Goal: Task Accomplishment & Management: Complete application form

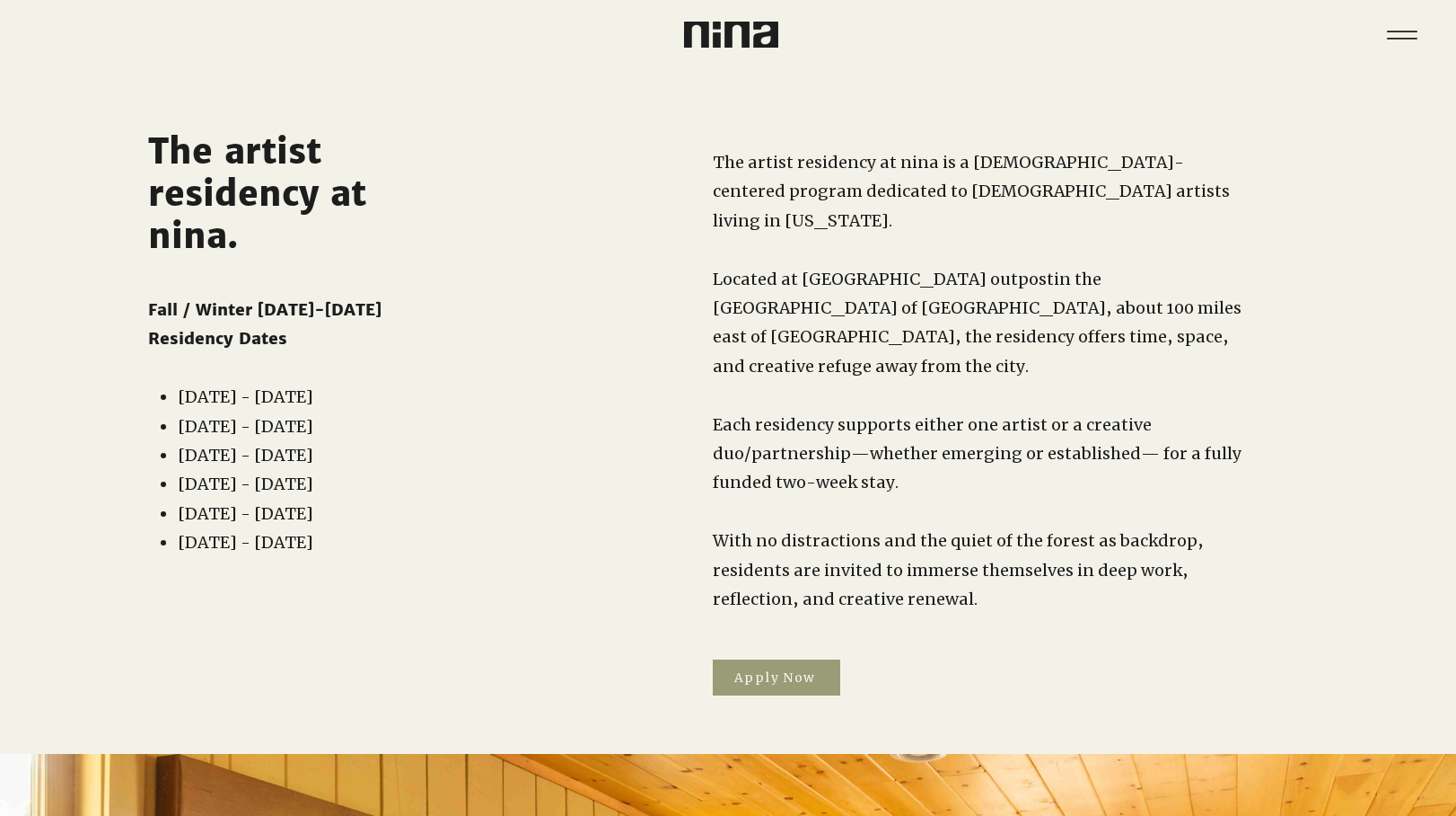
click at [823, 659] on span "Apply Now" at bounding box center [776, 677] width 127 height 36
click at [766, 39] on img at bounding box center [731, 35] width 94 height 26
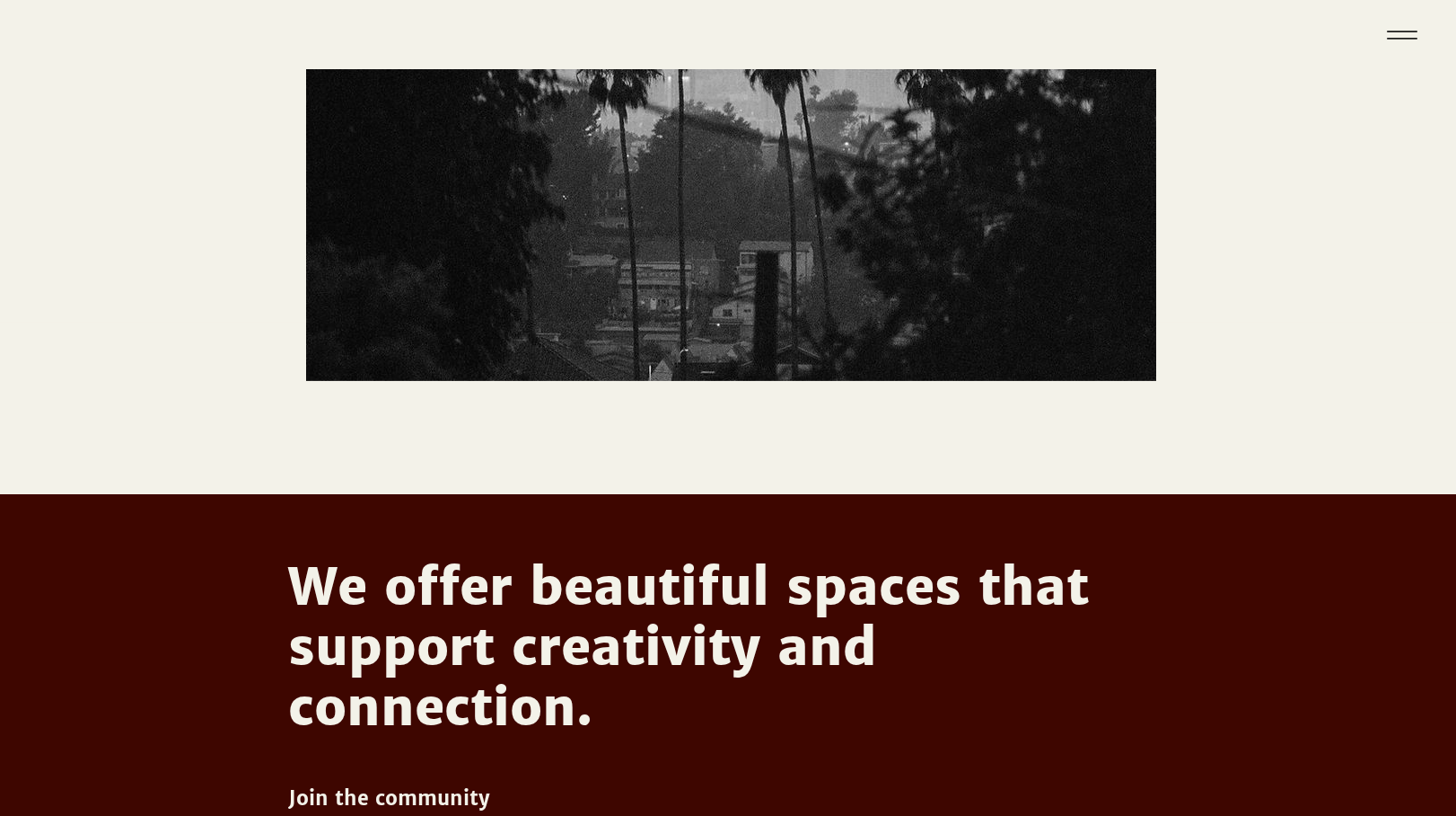
scroll to position [417, 0]
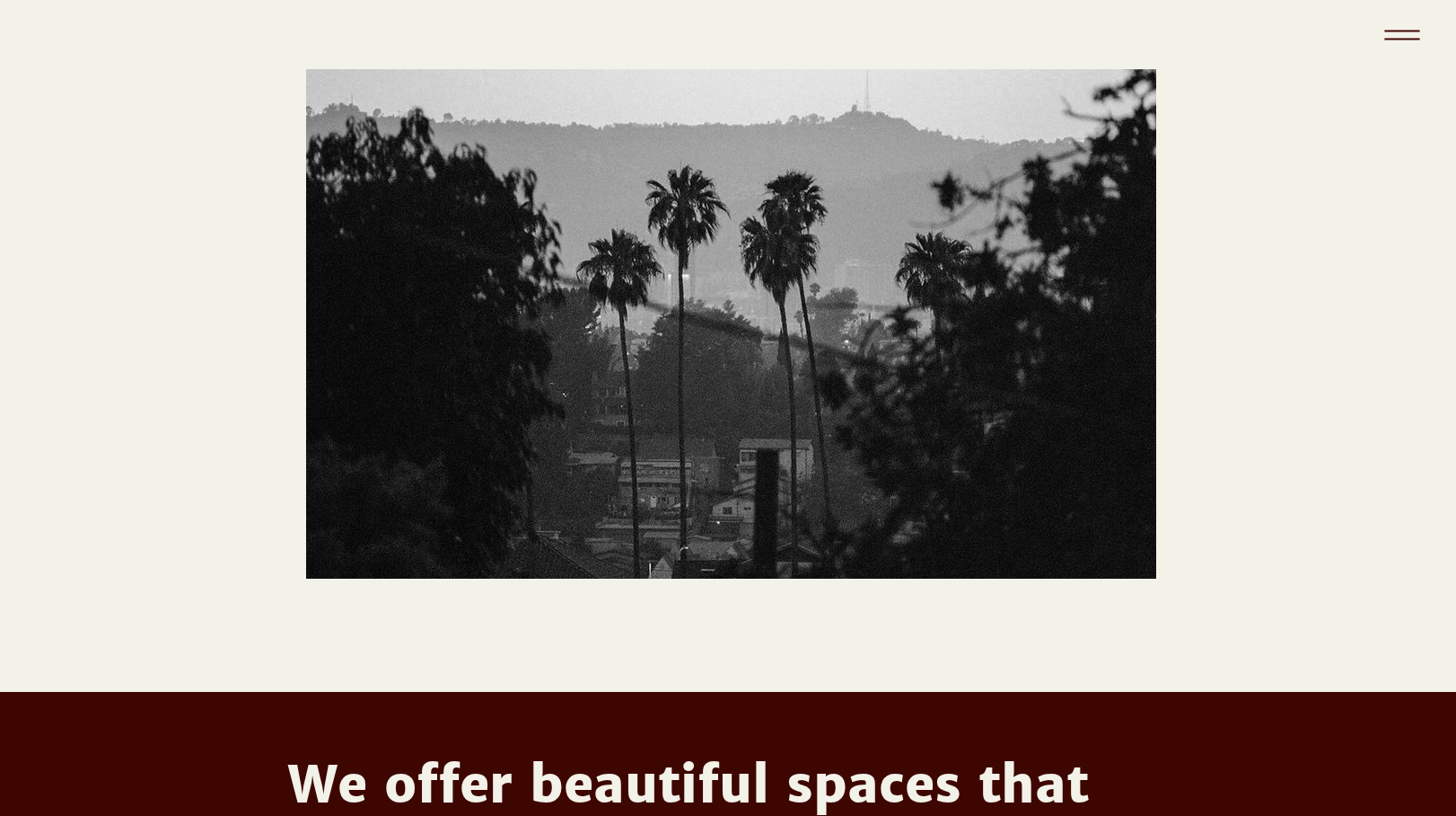
click at [1400, 29] on icon "Menu" at bounding box center [1402, 35] width 63 height 63
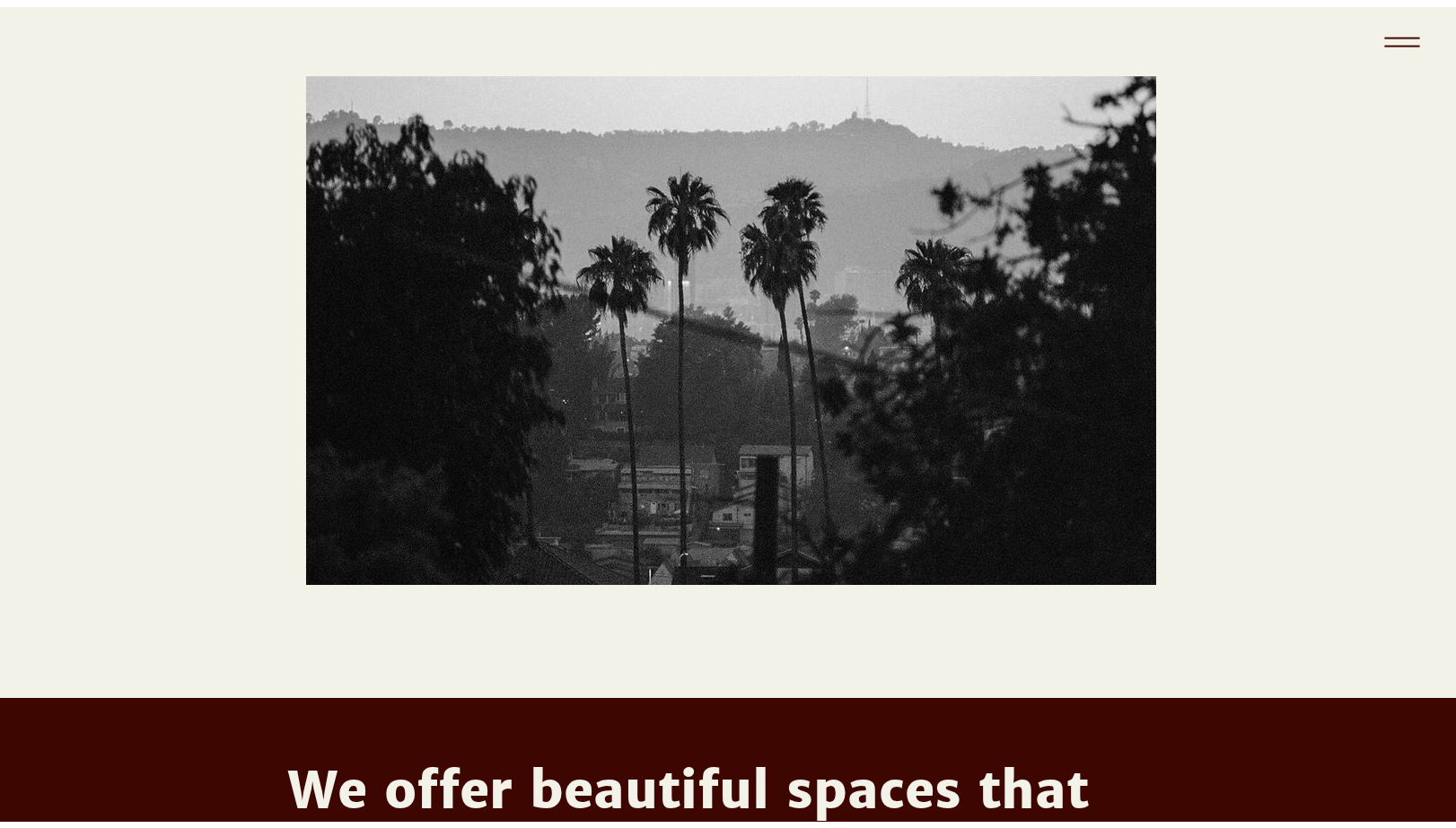
scroll to position [0, 0]
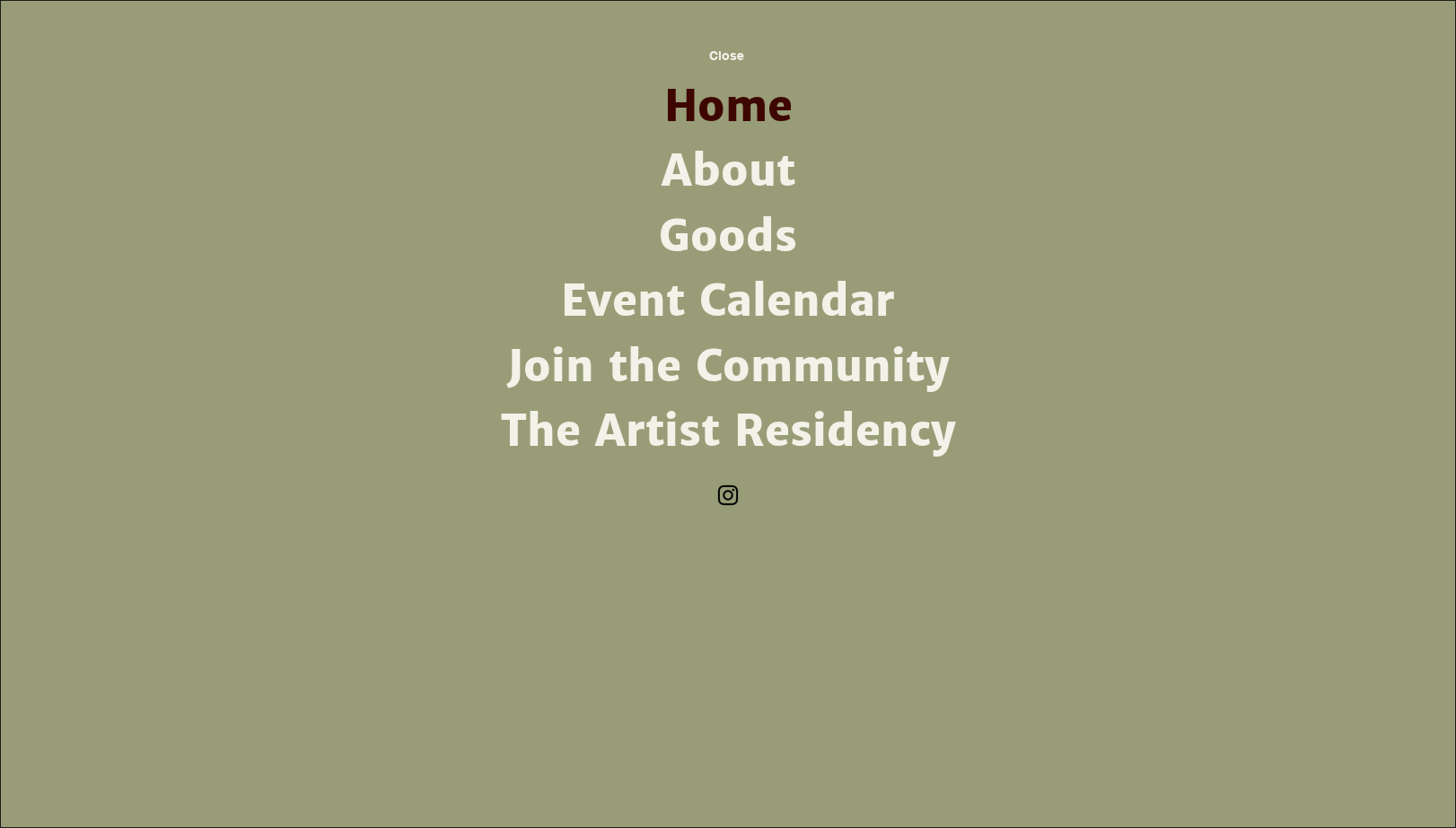
click at [753, 172] on link "About" at bounding box center [728, 171] width 468 height 65
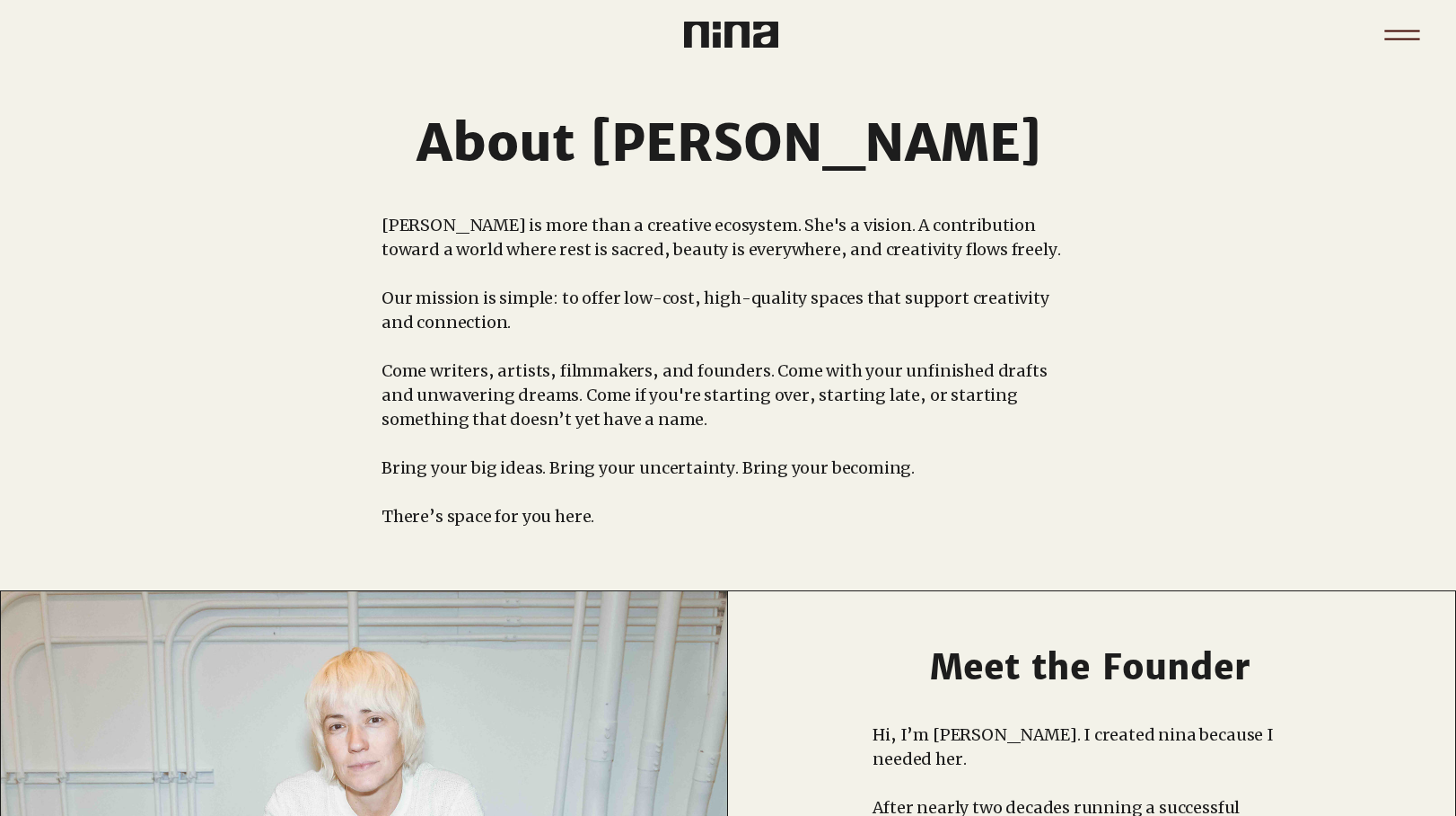
click at [1391, 38] on icon "Menu" at bounding box center [1402, 39] width 35 height 2
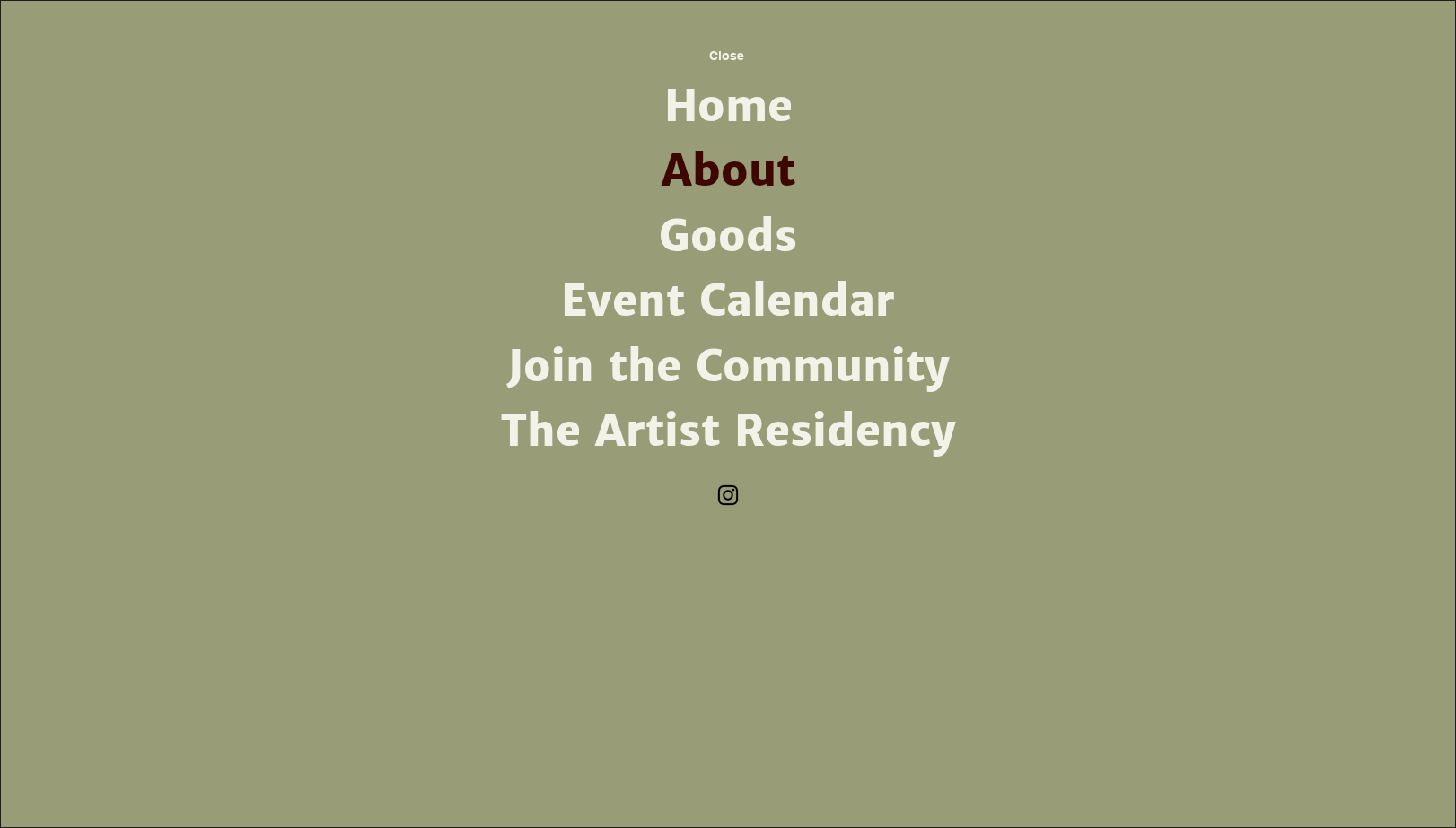
click at [748, 242] on link "Goods" at bounding box center [728, 236] width 468 height 65
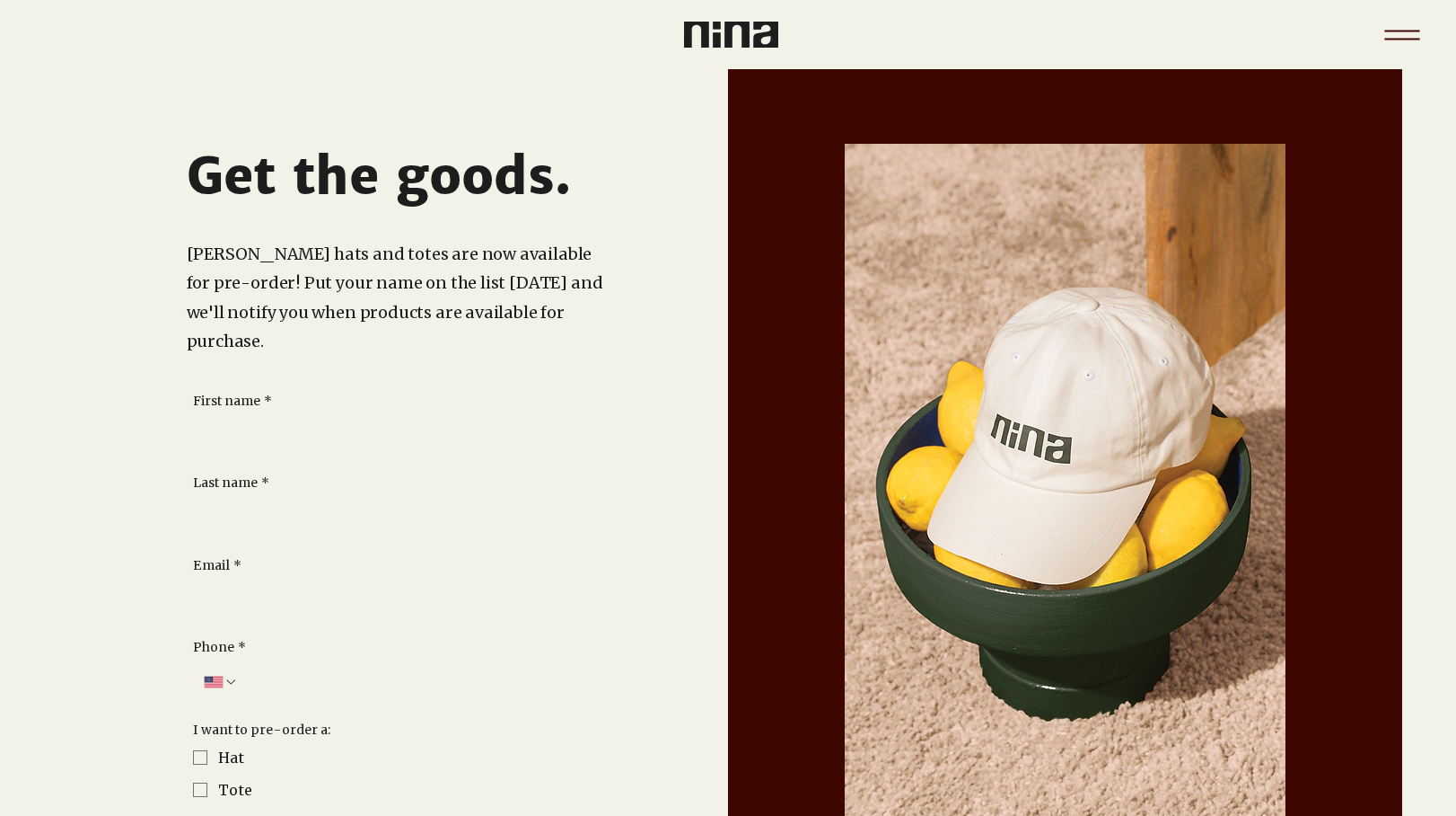
click at [1405, 25] on icon "Menu" at bounding box center [1402, 35] width 63 height 63
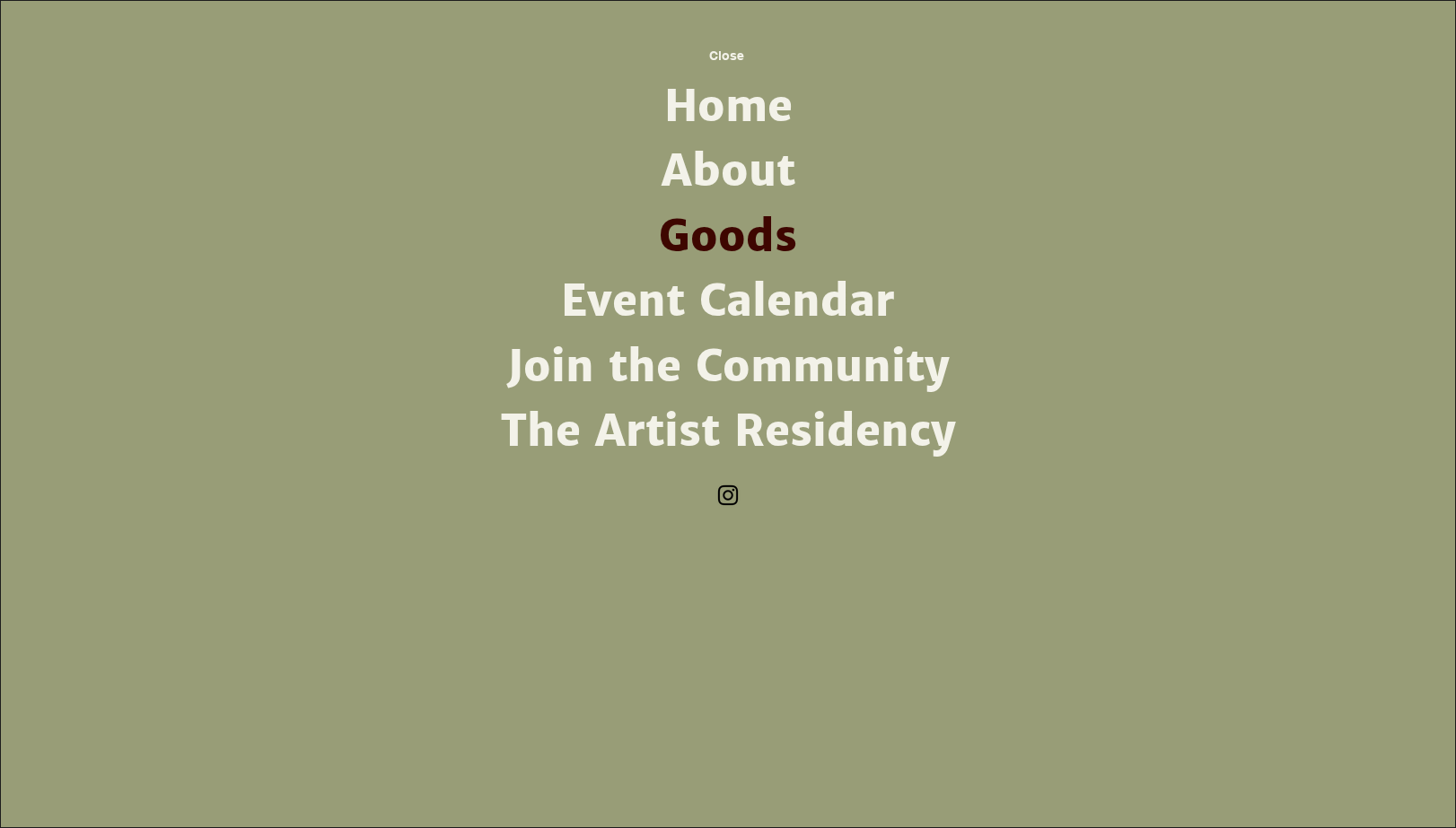
click at [865, 452] on link "The Artist Residency" at bounding box center [728, 431] width 468 height 65
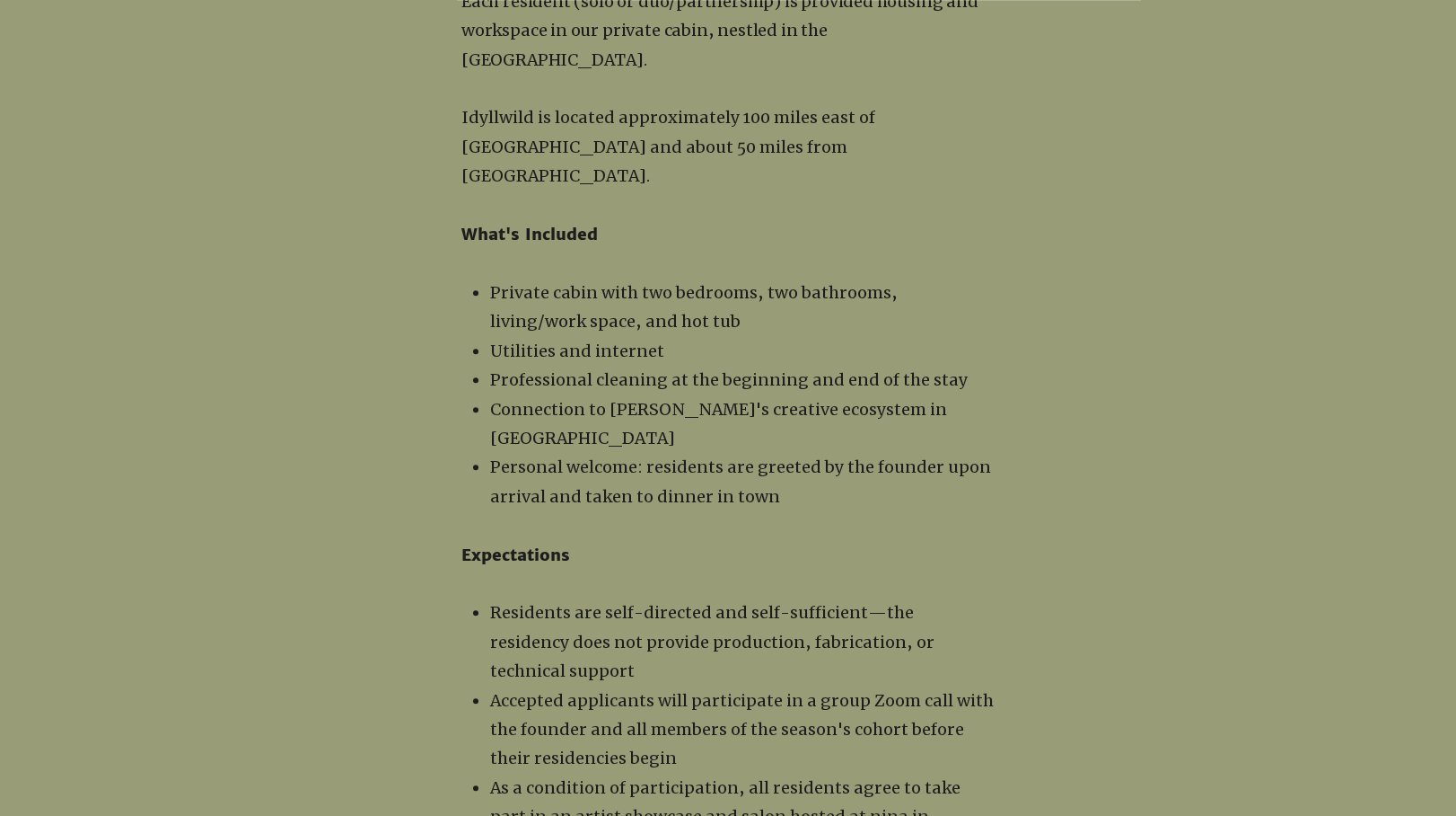
scroll to position [2213, 0]
